Goal: Information Seeking & Learning: Learn about a topic

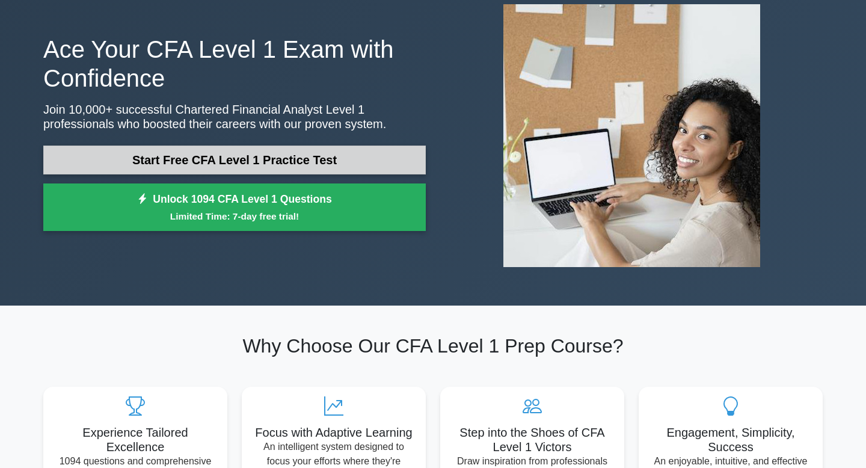
click at [286, 151] on link "Start Free CFA Level 1 Practice Test" at bounding box center [234, 160] width 383 height 29
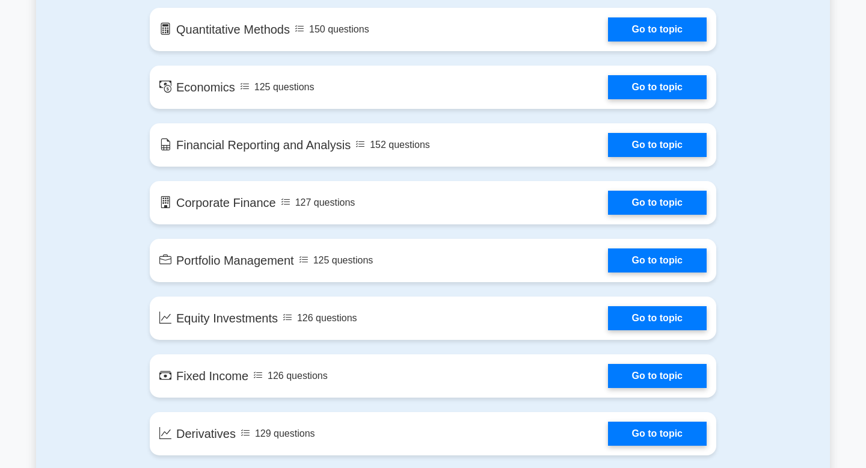
scroll to position [696, 0]
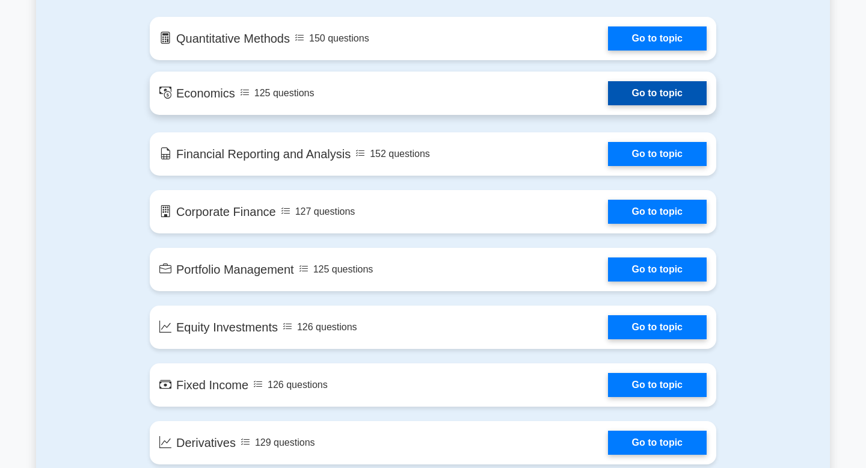
click at [624, 99] on link "Go to topic" at bounding box center [657, 93] width 99 height 24
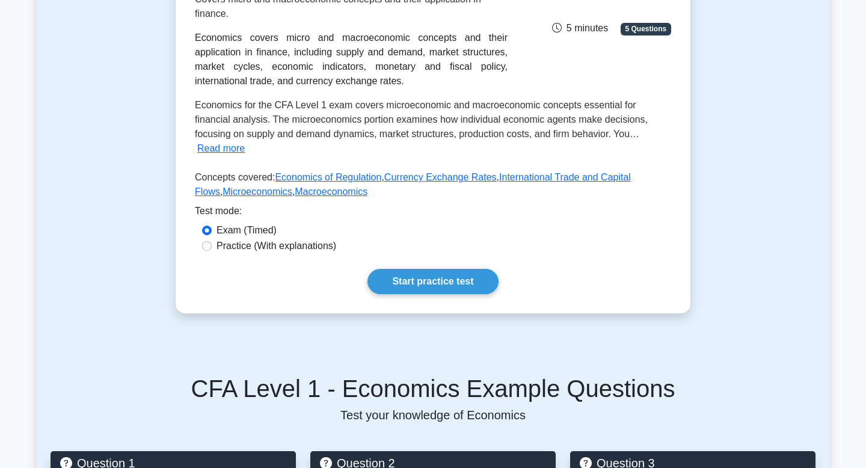
scroll to position [215, 0]
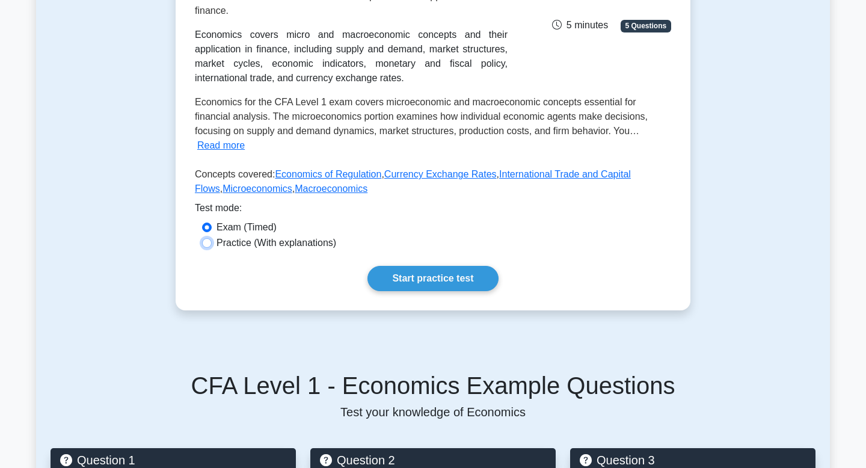
click at [206, 238] on input "Practice (With explanations)" at bounding box center [207, 243] width 10 height 10
radio input "true"
click at [381, 266] on link "Start practice test" at bounding box center [433, 278] width 131 height 25
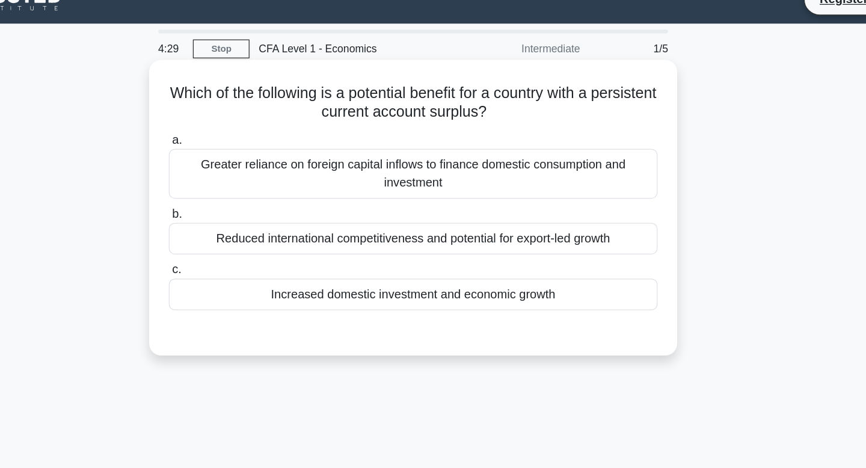
click at [337, 253] on div "Increased domestic investment and economic growth" at bounding box center [433, 254] width 390 height 25
click at [238, 239] on input "c. Increased domestic investment and economic growth" at bounding box center [238, 235] width 0 height 8
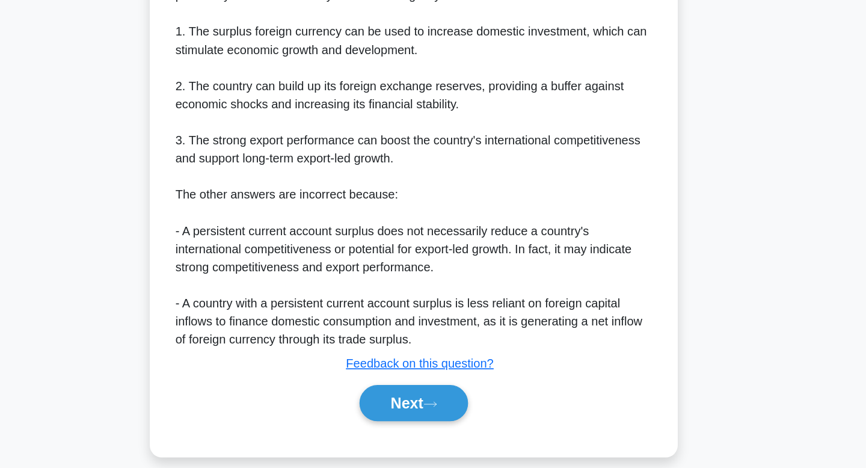
scroll to position [272, 0]
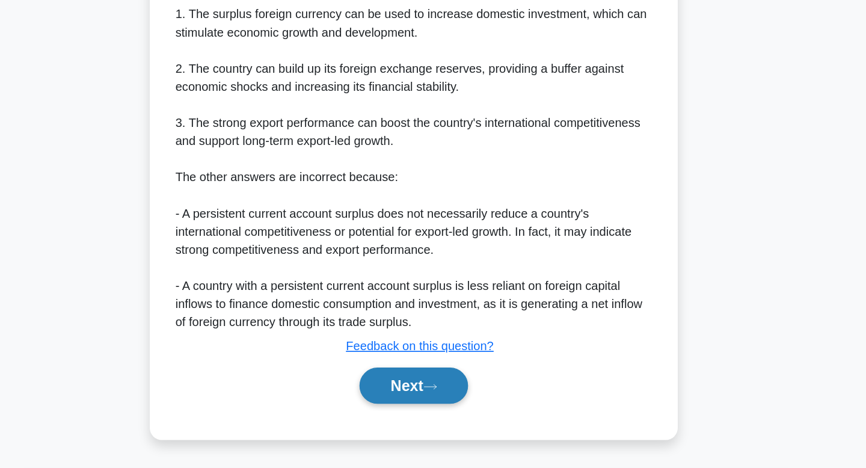
click at [422, 402] on button "Next" at bounding box center [433, 402] width 86 height 29
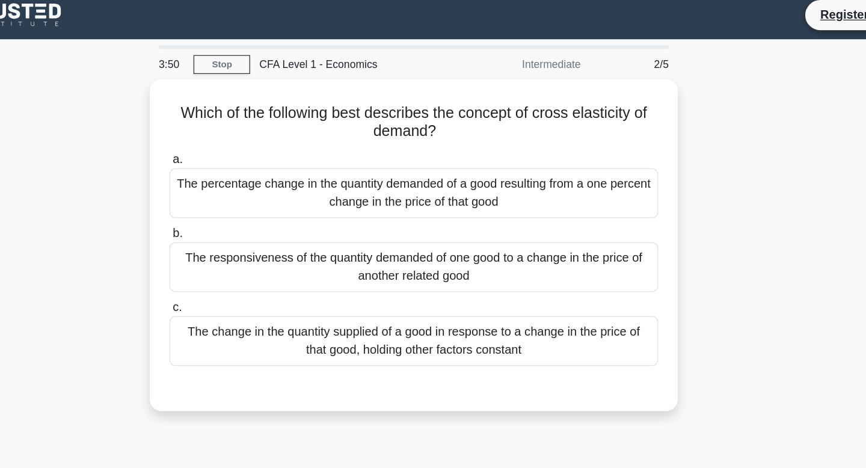
scroll to position [0, 0]
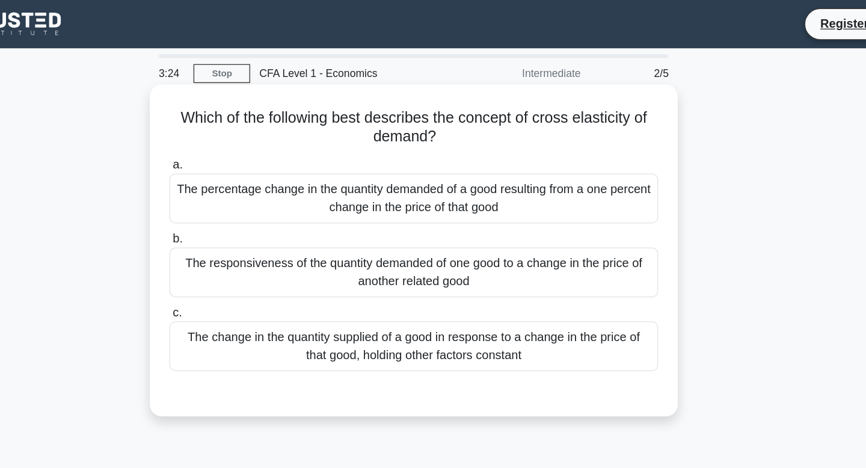
click at [383, 221] on div "The responsiveness of the quantity demanded of one good to a change in the pric…" at bounding box center [433, 217] width 390 height 40
click at [238, 194] on input "b. The responsiveness of the quantity demanded of one good to a change in the p…" at bounding box center [238, 190] width 0 height 8
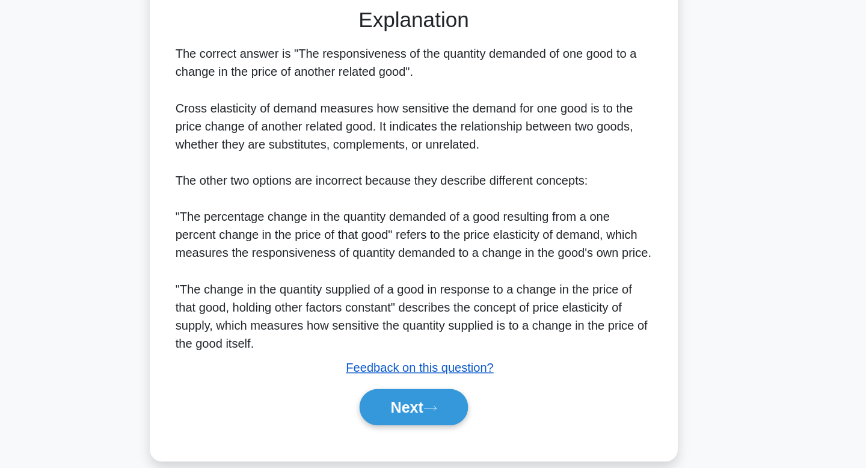
scroll to position [223, 0]
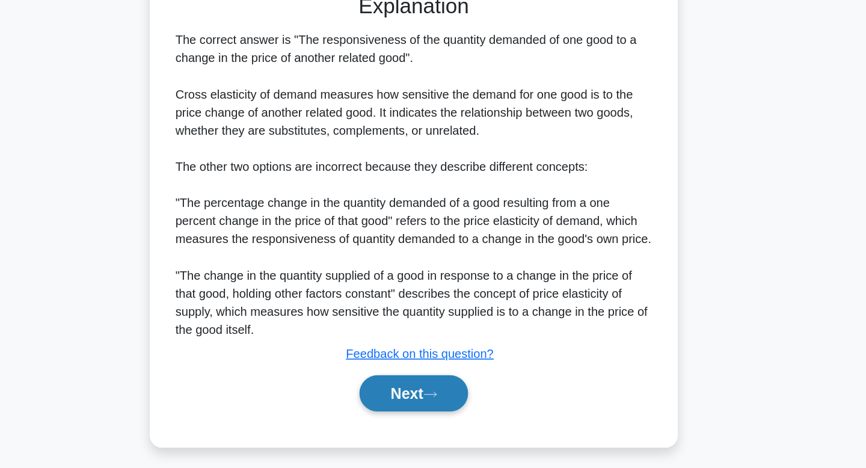
click at [416, 407] on button "Next" at bounding box center [433, 408] width 86 height 29
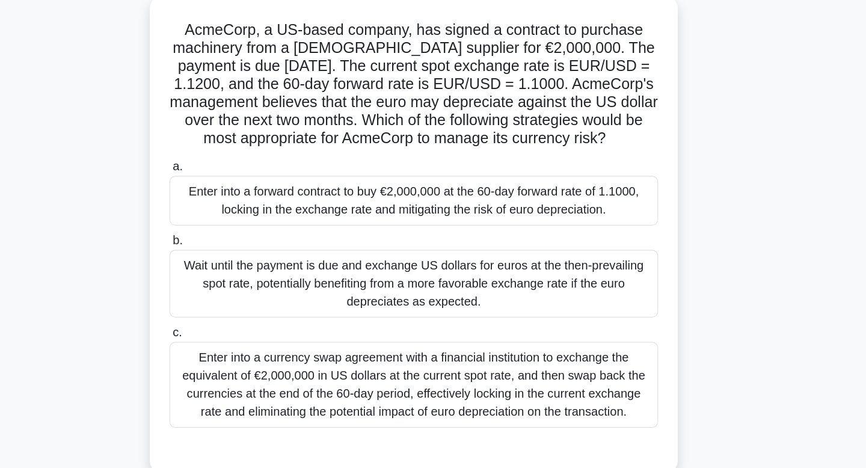
scroll to position [66, 0]
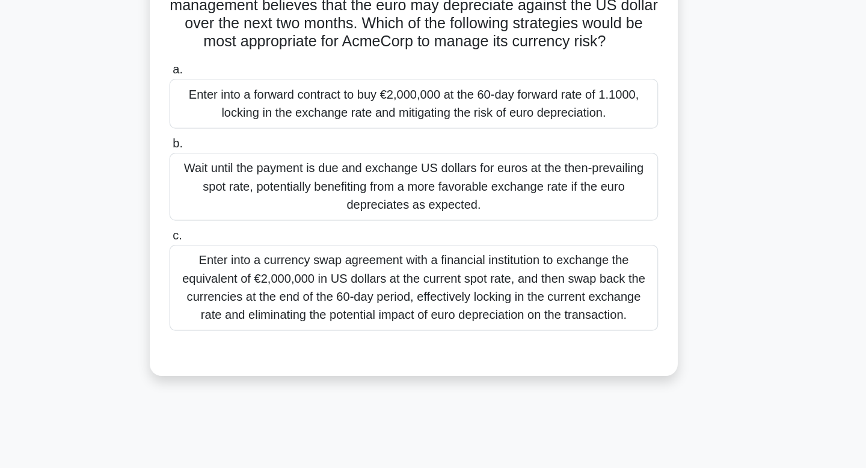
click at [418, 167] on div "Enter into a forward contract to buy €2,000,000 at the 60-day forward rate of 1…" at bounding box center [433, 164] width 390 height 40
click at [238, 141] on input "a. Enter into a forward contract to buy €2,000,000 at the 60-day forward rate o…" at bounding box center [238, 138] width 0 height 8
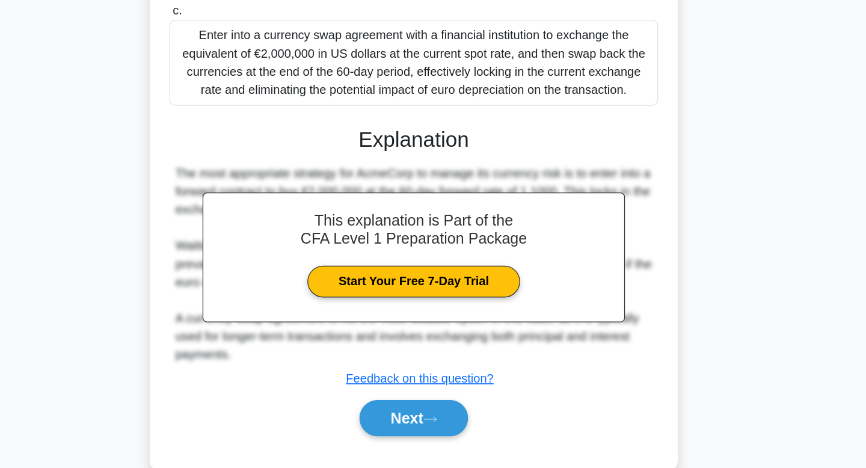
scroll to position [258, 0]
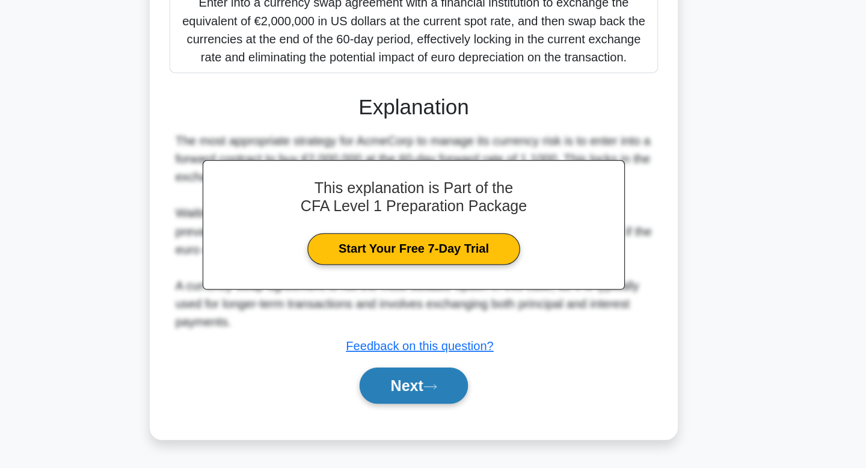
click at [425, 395] on button "Next" at bounding box center [433, 402] width 86 height 29
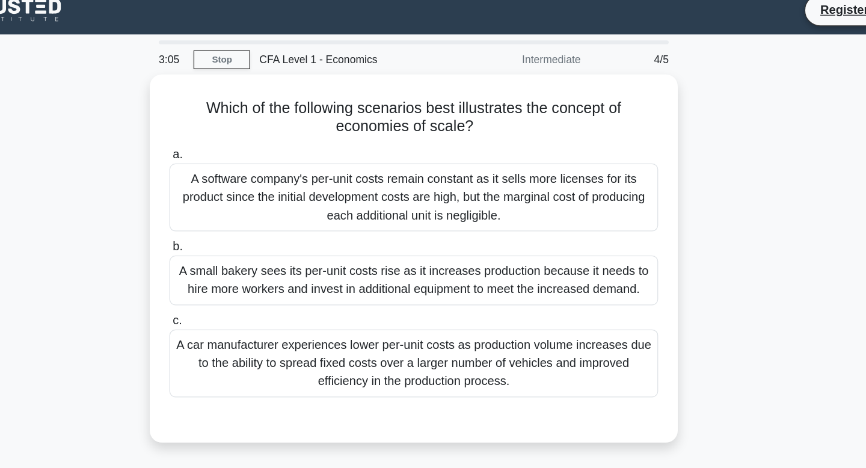
scroll to position [0, 0]
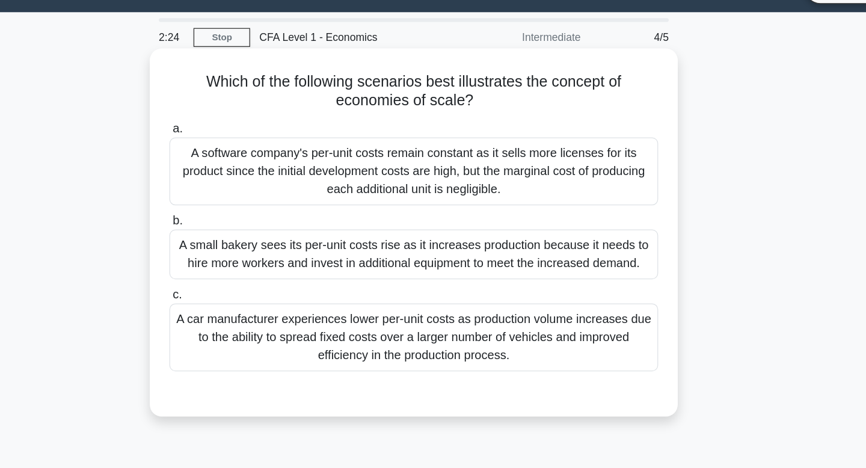
click at [430, 301] on div "A car manufacturer experiences lower per-unit costs as production volume increa…" at bounding box center [433, 298] width 390 height 54
click at [238, 268] on input "c. A car manufacturer experiences lower per-unit costs as production volume inc…" at bounding box center [238, 264] width 0 height 8
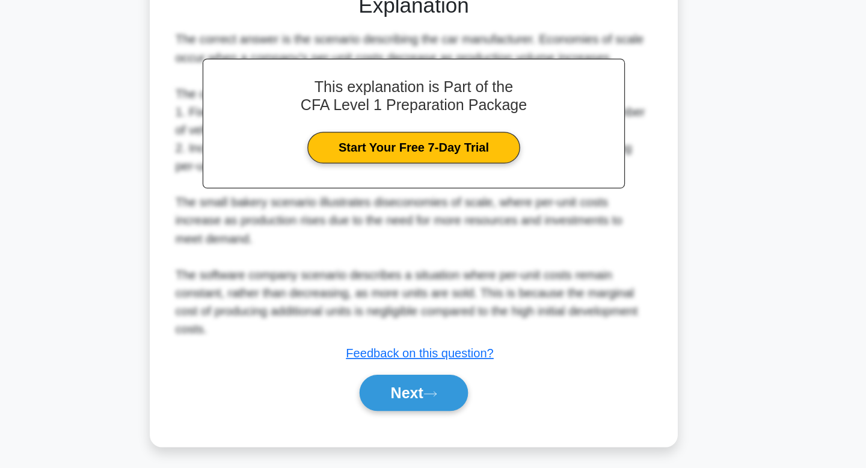
scroll to position [258, 0]
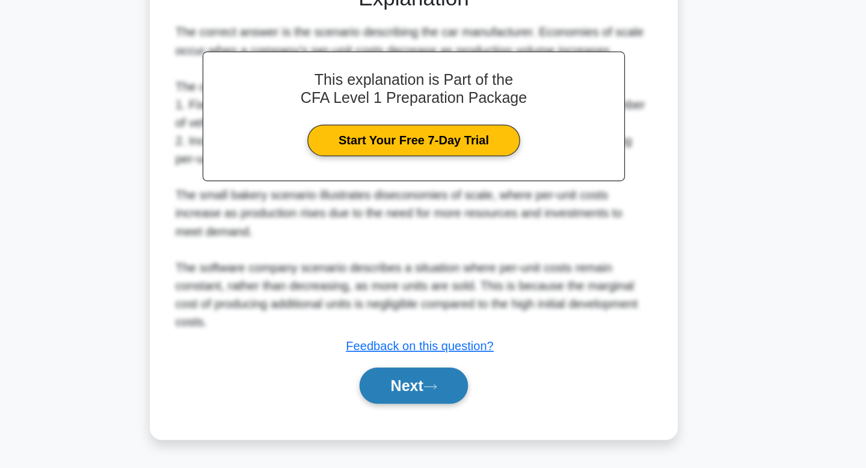
click at [435, 404] on button "Next" at bounding box center [433, 402] width 86 height 29
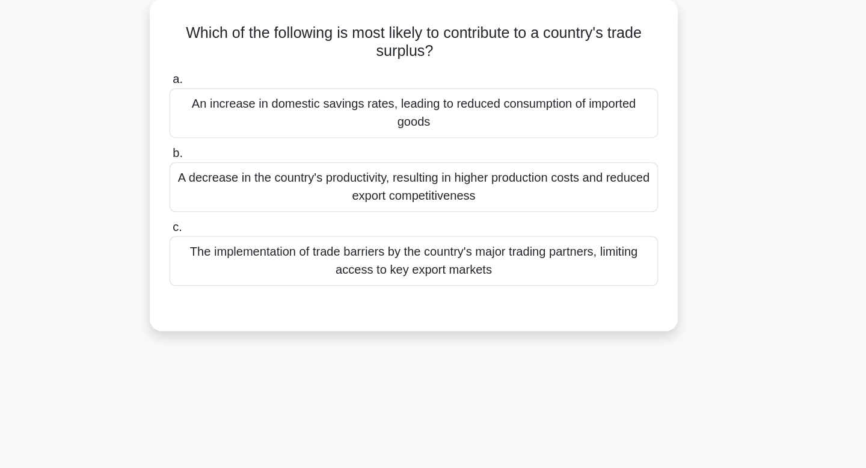
scroll to position [0, 0]
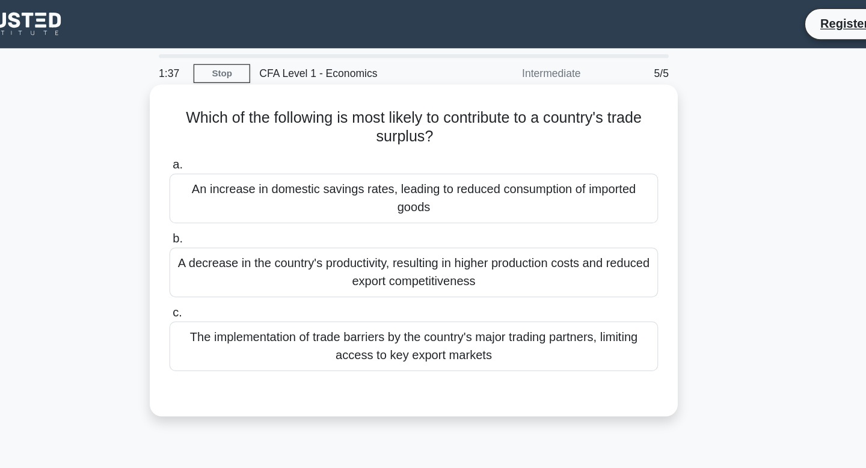
click at [479, 159] on div "An increase in domestic savings rates, leading to reduced consumption of import…" at bounding box center [433, 158] width 390 height 40
click at [238, 135] on input "a. An increase in domestic savings rates, leading to reduced consumption of imp…" at bounding box center [238, 132] width 0 height 8
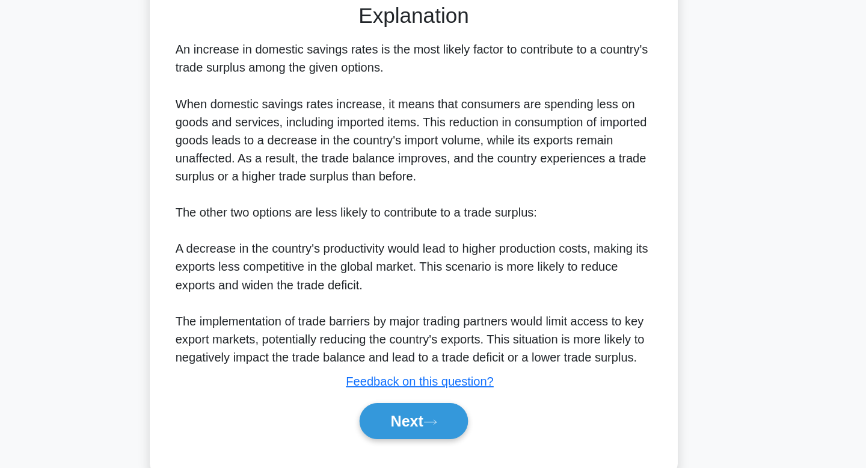
scroll to position [228, 0]
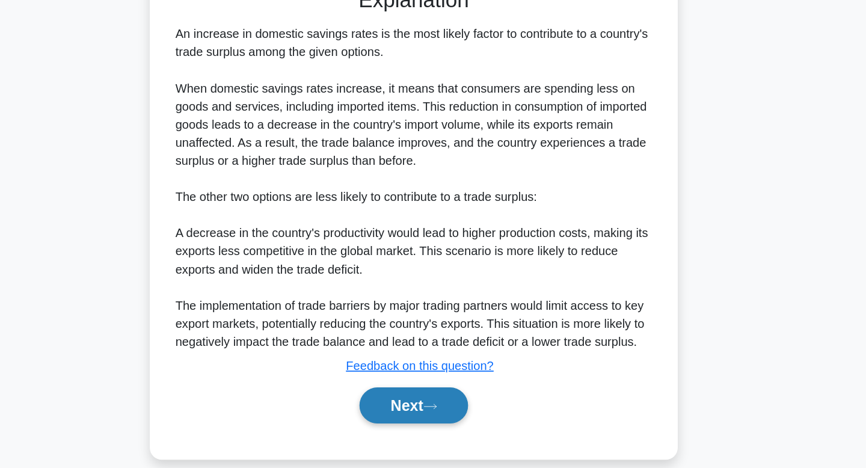
click at [447, 418] on icon at bounding box center [446, 419] width 11 height 7
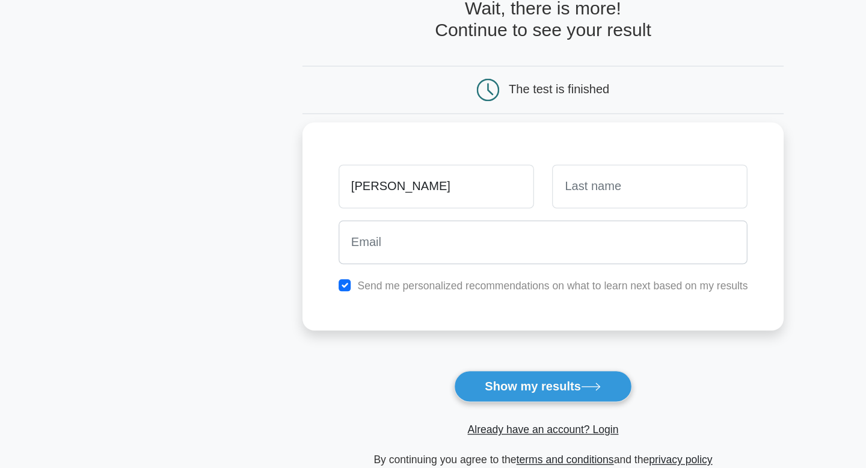
type input "[PERSON_NAME]"
click at [475, 224] on input "text" at bounding box center [518, 217] width 156 height 35
type input "Le"
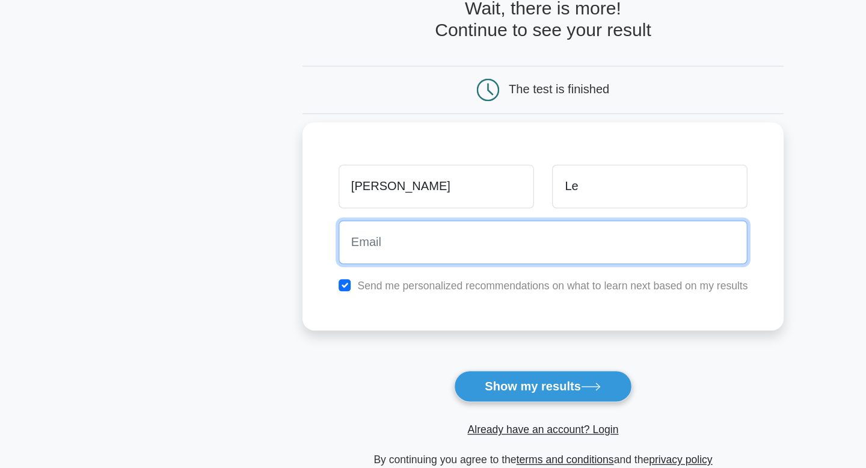
click at [397, 257] on input "email" at bounding box center [433, 262] width 327 height 35
type input "minhngocle307@gmail.com"
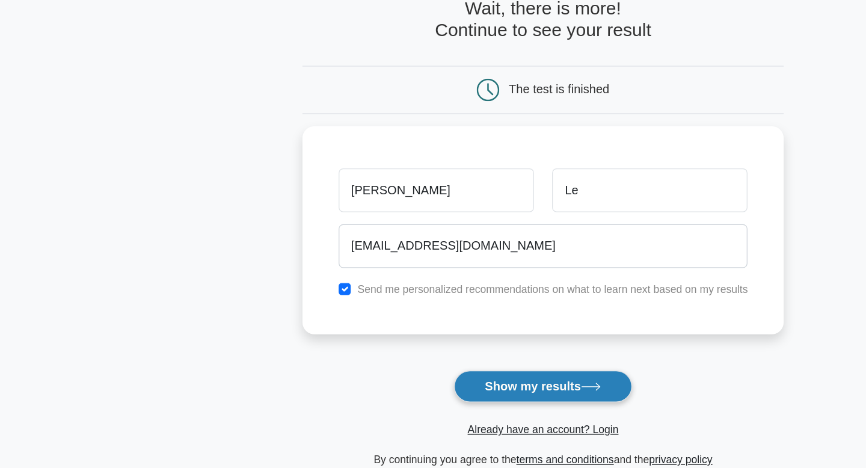
click at [387, 382] on button "Show my results" at bounding box center [433, 377] width 142 height 25
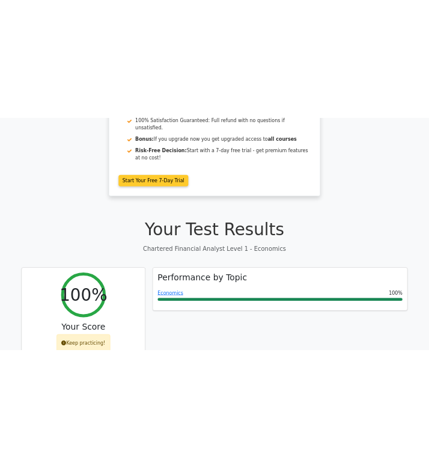
scroll to position [203, 0]
